Goal: Task Accomplishment & Management: Manage account settings

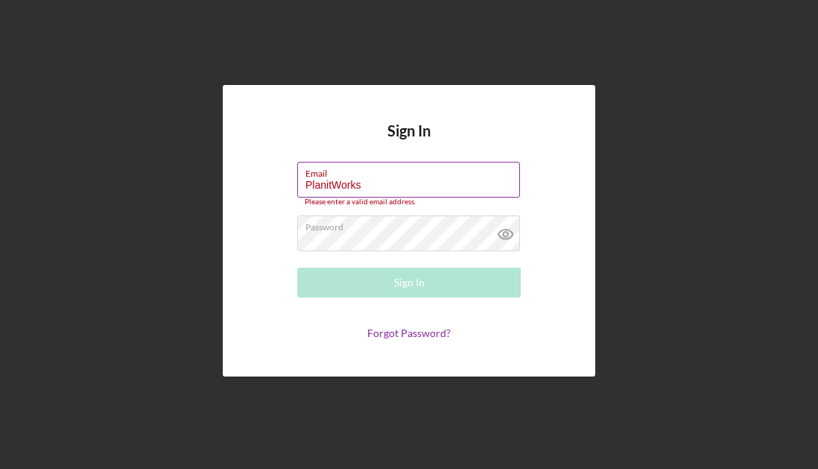
click at [428, 186] on input "PlanitWorks" at bounding box center [408, 180] width 223 height 36
drag, startPoint x: 391, startPoint y: 188, endPoint x: 235, endPoint y: 171, distance: 156.6
click at [235, 171] on div "Sign In Email PlanitWorks Please enter a valid email address. Password Sign In …" at bounding box center [409, 230] width 373 height 291
type input "[PERSON_NAME][EMAIL_ADDRESS][DOMAIN_NAME]"
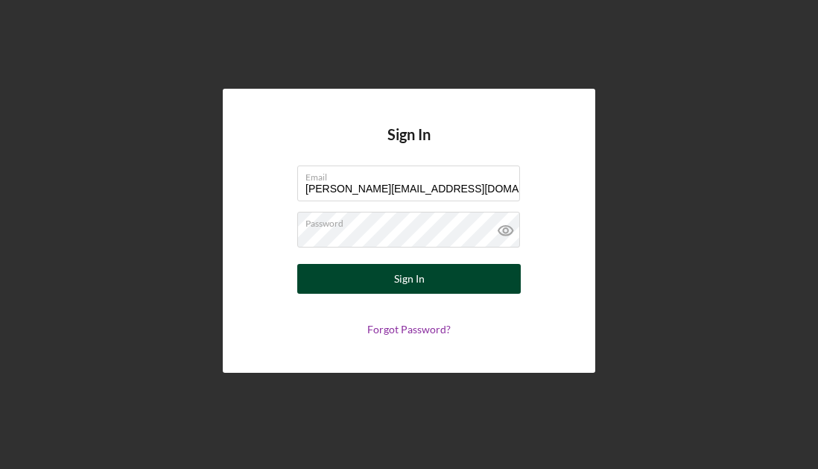
click at [399, 286] on div "Sign In" at bounding box center [409, 279] width 31 height 30
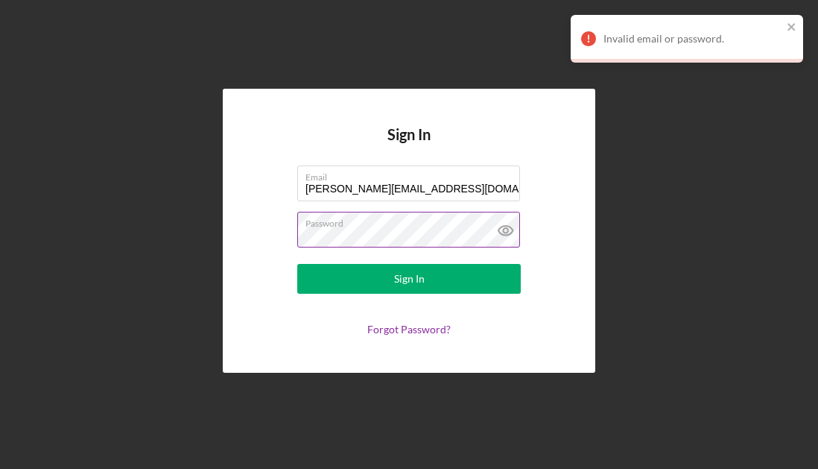
click at [505, 229] on icon at bounding box center [505, 230] width 4 height 4
click at [492, 187] on input "[PERSON_NAME][EMAIL_ADDRESS][DOMAIN_NAME]" at bounding box center [408, 183] width 223 height 36
click at [470, 119] on div "Sign In Email [PERSON_NAME][EMAIL_ADDRESS][DOMAIN_NAME] Password Sign In Forgot…" at bounding box center [409, 231] width 373 height 284
click at [792, 25] on icon "close" at bounding box center [792, 27] width 10 height 12
